Goal: Information Seeking & Learning: Learn about a topic

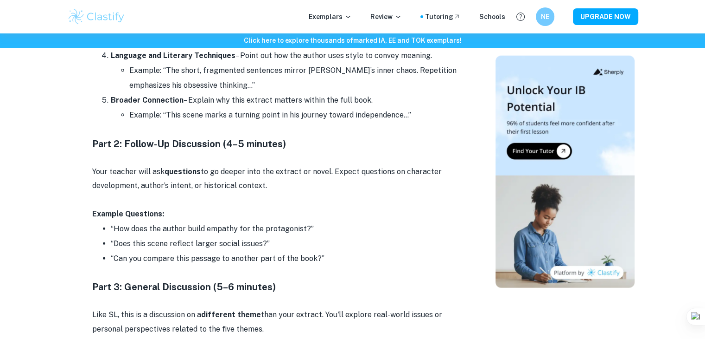
scroll to position [2147, 0]
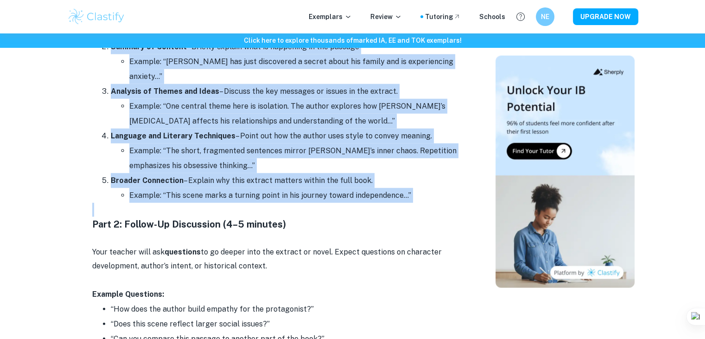
drag, startPoint x: 93, startPoint y: 83, endPoint x: 321, endPoint y: 214, distance: 263.2
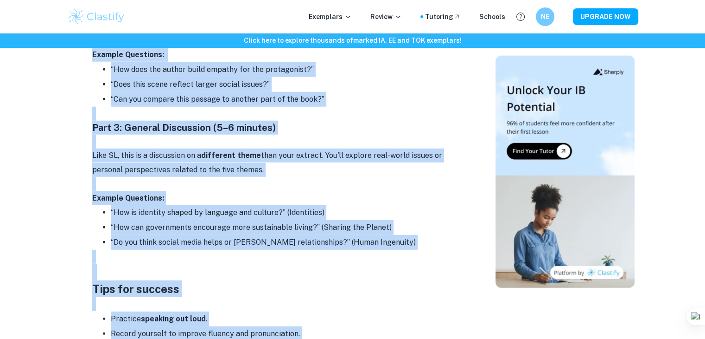
scroll to position [2491, 0]
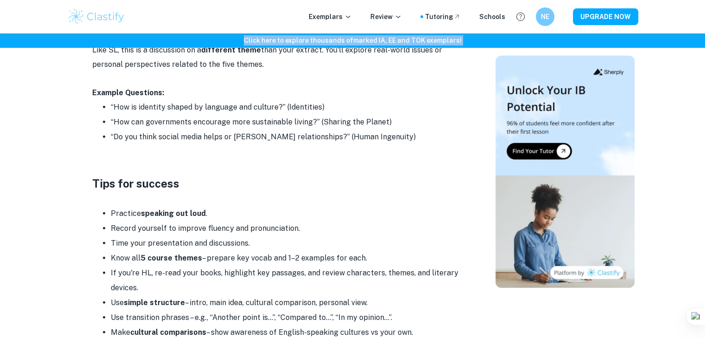
drag, startPoint x: 91, startPoint y: 224, endPoint x: 198, endPoint y: 43, distance: 210.4
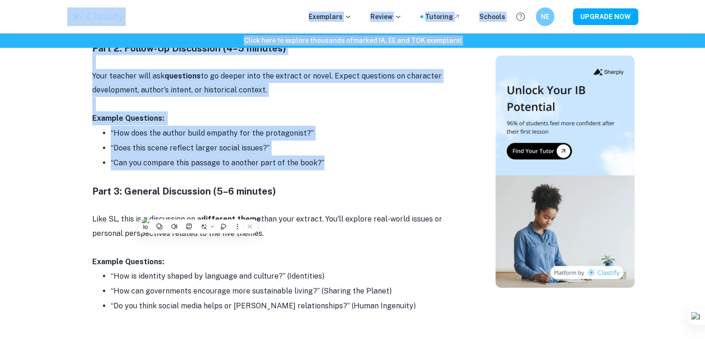
scroll to position [2275, 0]
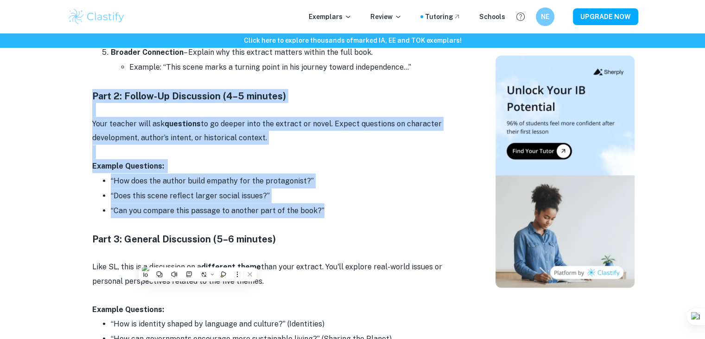
drag, startPoint x: 321, startPoint y: 166, endPoint x: 65, endPoint y: 97, distance: 265.2
copy div "Part 2: Follow-Up Discussion (4–5 minutes) Your teacher will ask questions to g…"
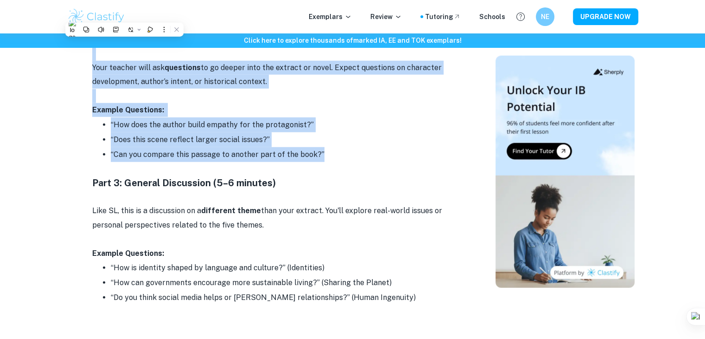
scroll to position [2375, 0]
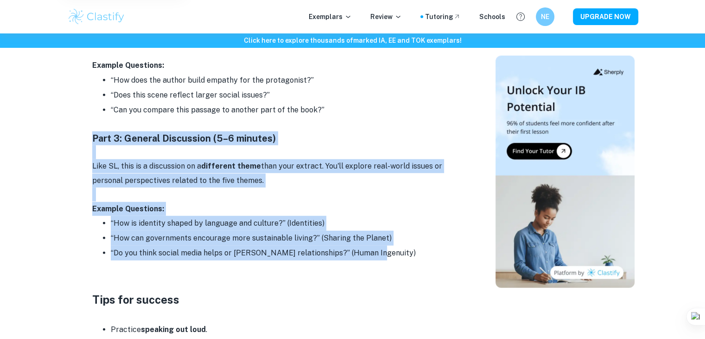
drag, startPoint x: 91, startPoint y: 135, endPoint x: 388, endPoint y: 257, distance: 320.9
copy div "Part 3: General Discussion (5–6 minutes) Like SL, this is a discussion on a dif…"
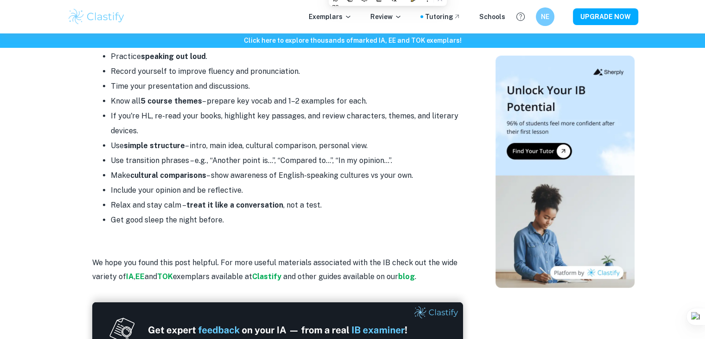
scroll to position [2615, 0]
